Goal: Find specific page/section: Find specific page/section

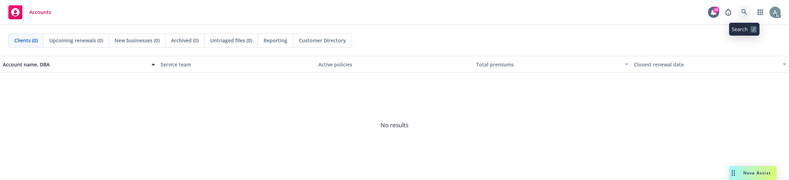
click at [743, 12] on icon at bounding box center [745, 12] width 6 height 6
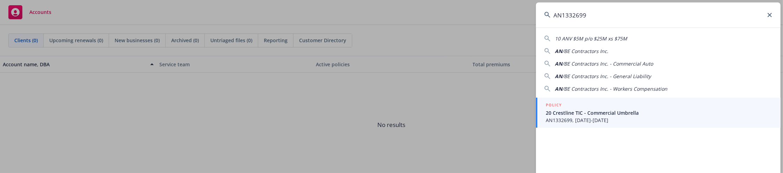
type input "AN1332699"
click at [602, 113] on span "20 Crestline TIC - Commercial Umbrella" at bounding box center [659, 112] width 226 height 7
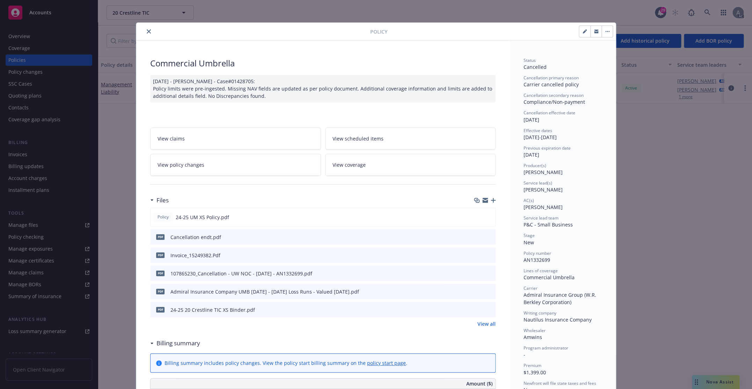
click at [147, 31] on icon "close" at bounding box center [149, 31] width 4 height 4
